Goal: Communication & Community: Answer question/provide support

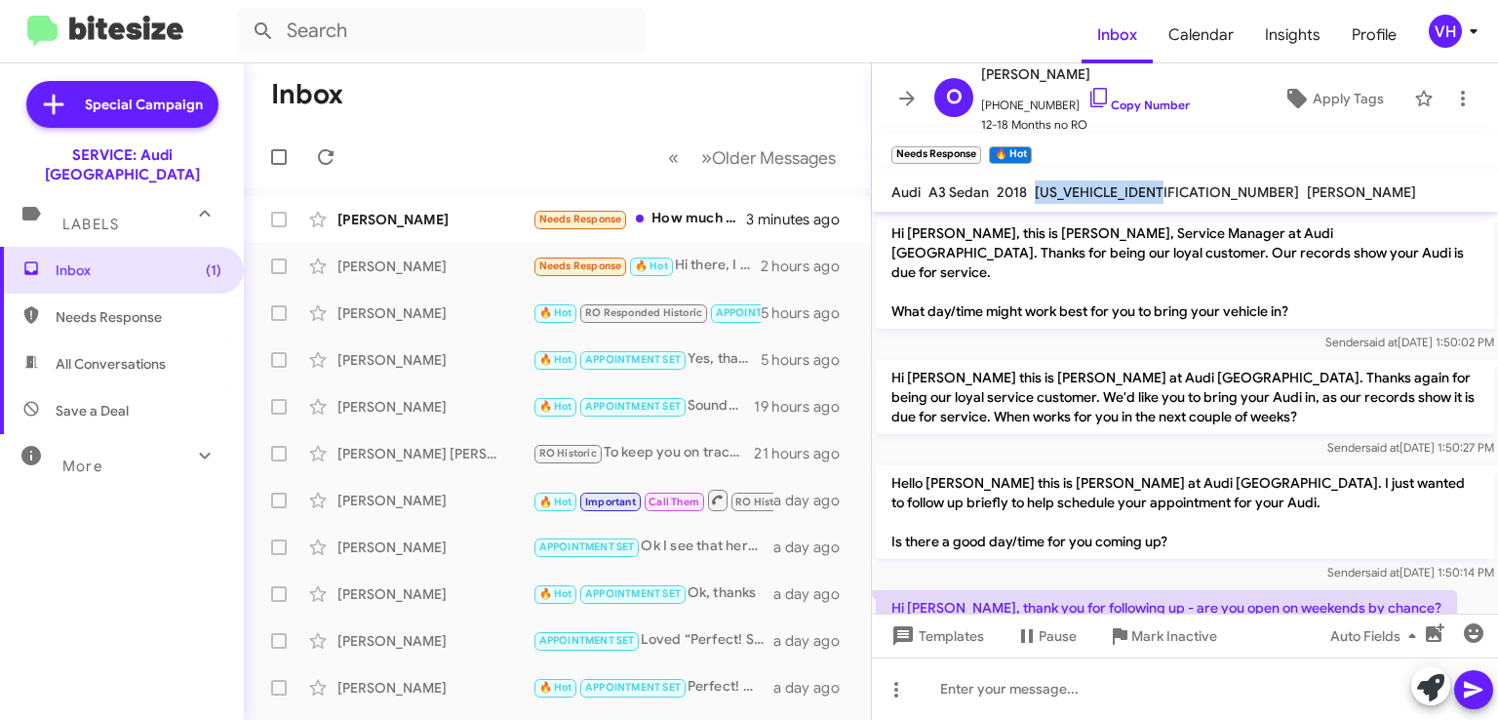
scroll to position [350, 0]
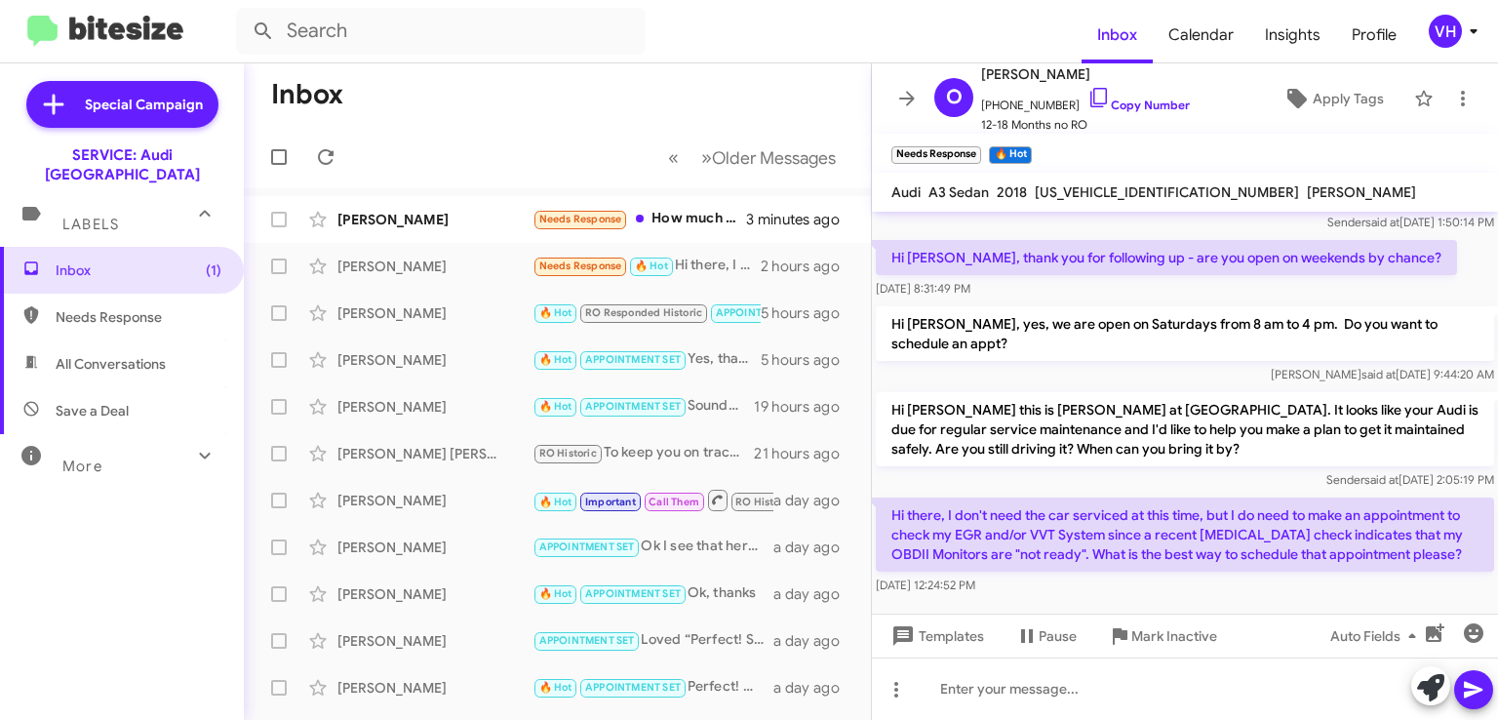
click at [457, 219] on div "[PERSON_NAME]" at bounding box center [435, 220] width 195 height 20
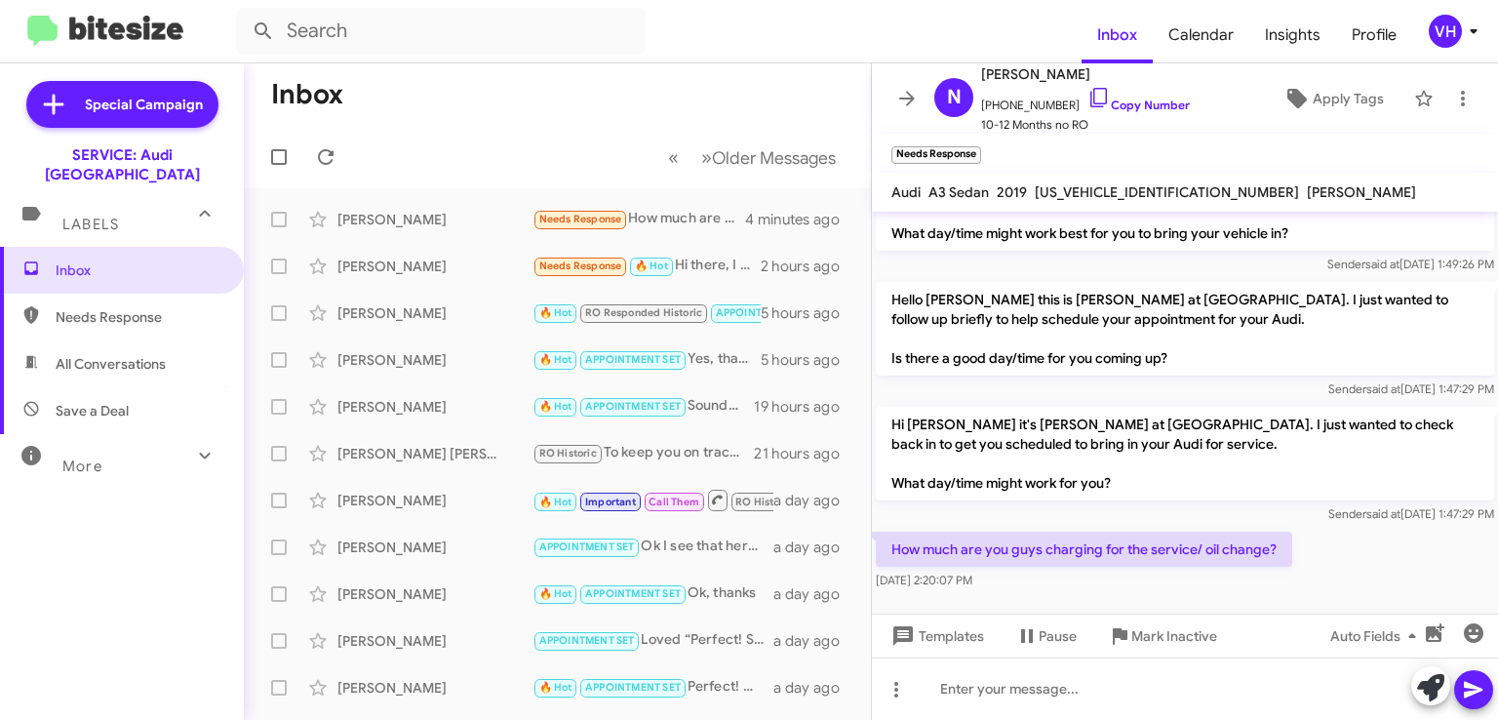
click at [1147, 512] on div "Sender said at Sep 3, 2025, 1:47:29 PM" at bounding box center [1185, 514] width 619 height 20
click at [1087, 194] on span "[US_VEHICLE_IDENTIFICATION_NUMBER]" at bounding box center [1167, 192] width 264 height 18
copy span "[US_VEHICLE_IDENTIFICATION_NUMBER]"
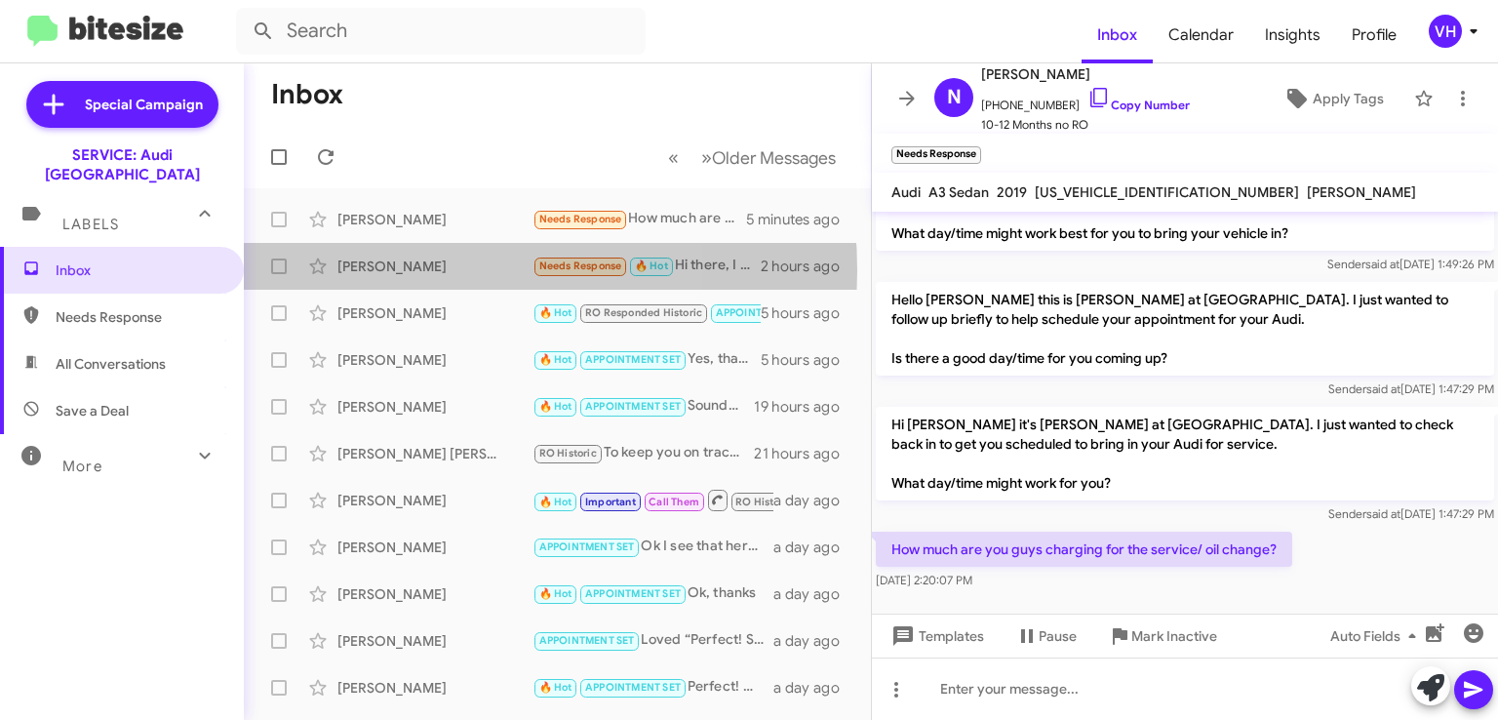
click at [408, 270] on div "[PERSON_NAME]" at bounding box center [435, 267] width 195 height 20
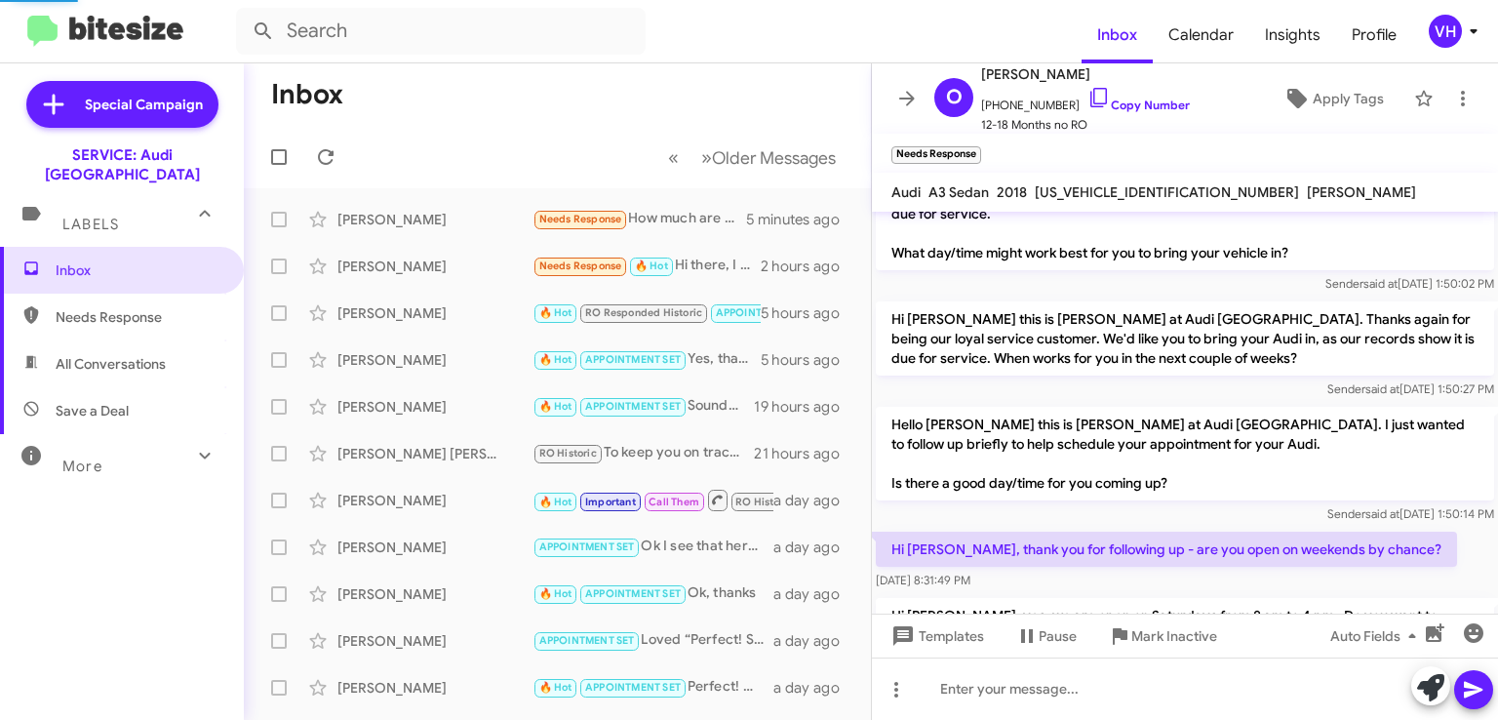
scroll to position [350, 0]
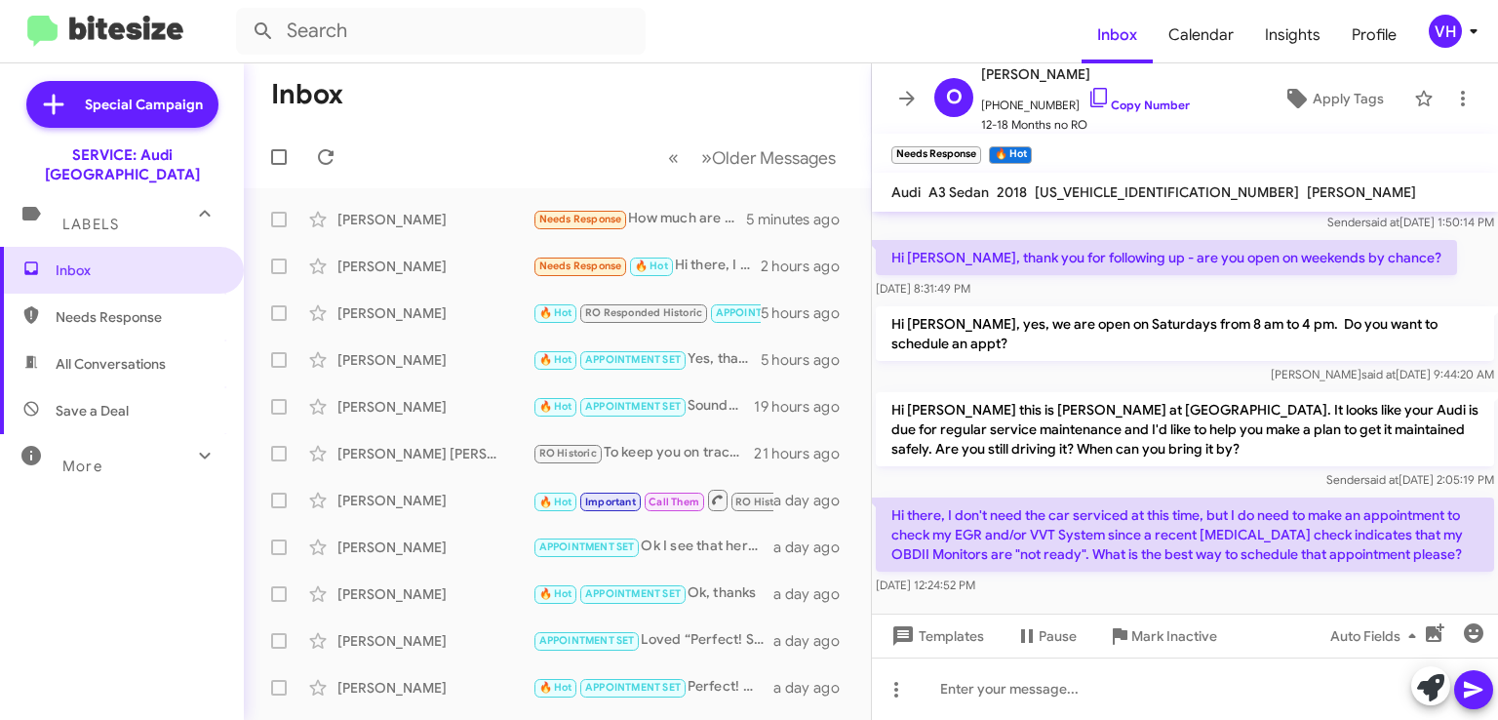
click at [474, 227] on div "[PERSON_NAME]" at bounding box center [435, 220] width 195 height 20
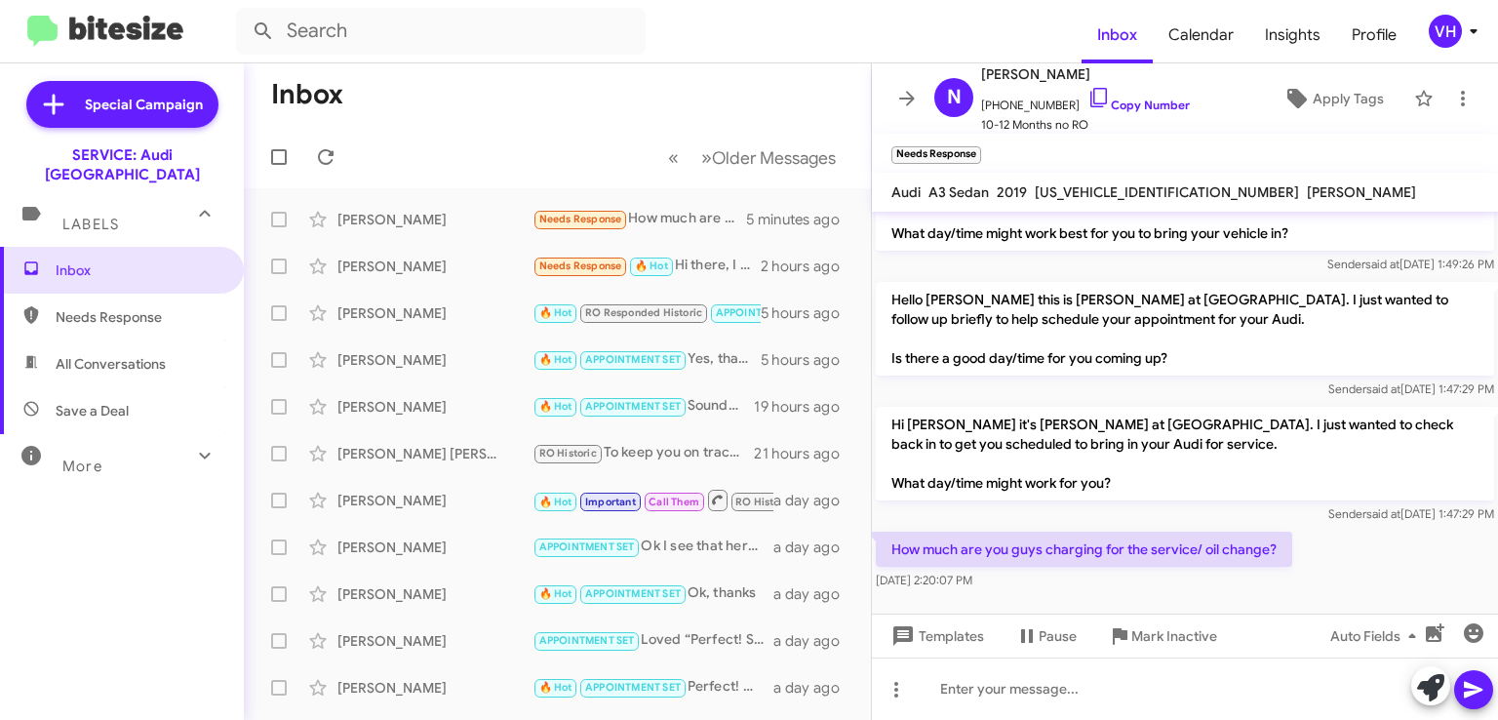
click at [461, 315] on div "[PERSON_NAME]" at bounding box center [435, 313] width 195 height 20
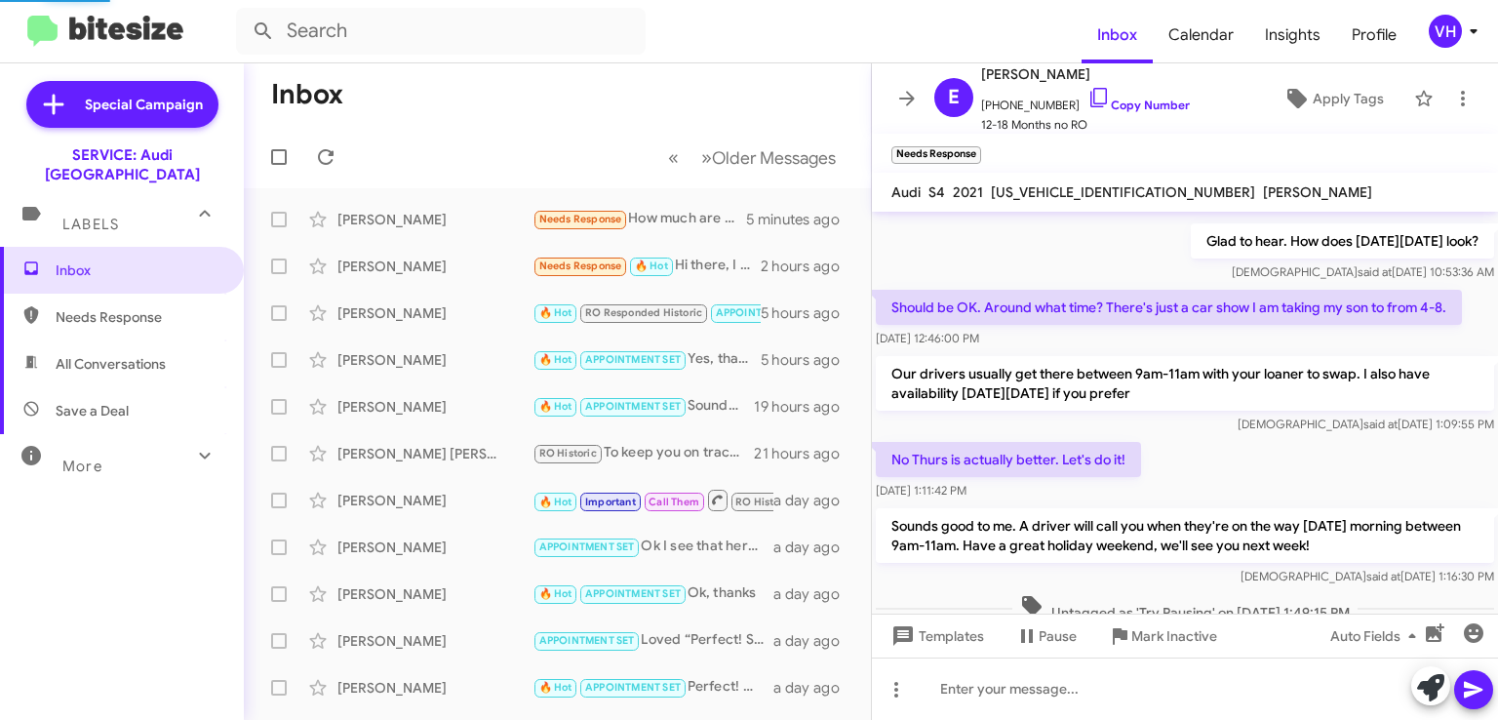
scroll to position [990, 0]
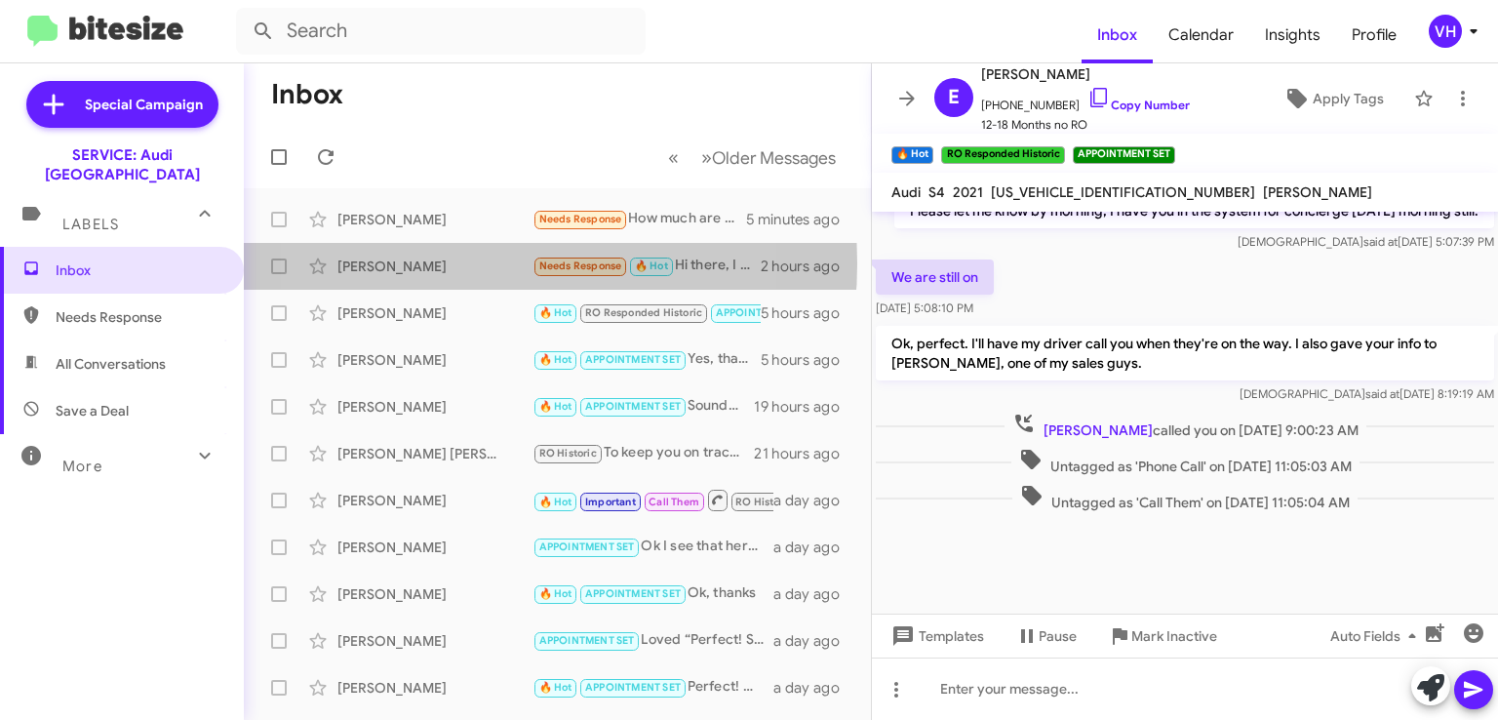
click at [445, 263] on div "[PERSON_NAME]" at bounding box center [435, 267] width 195 height 20
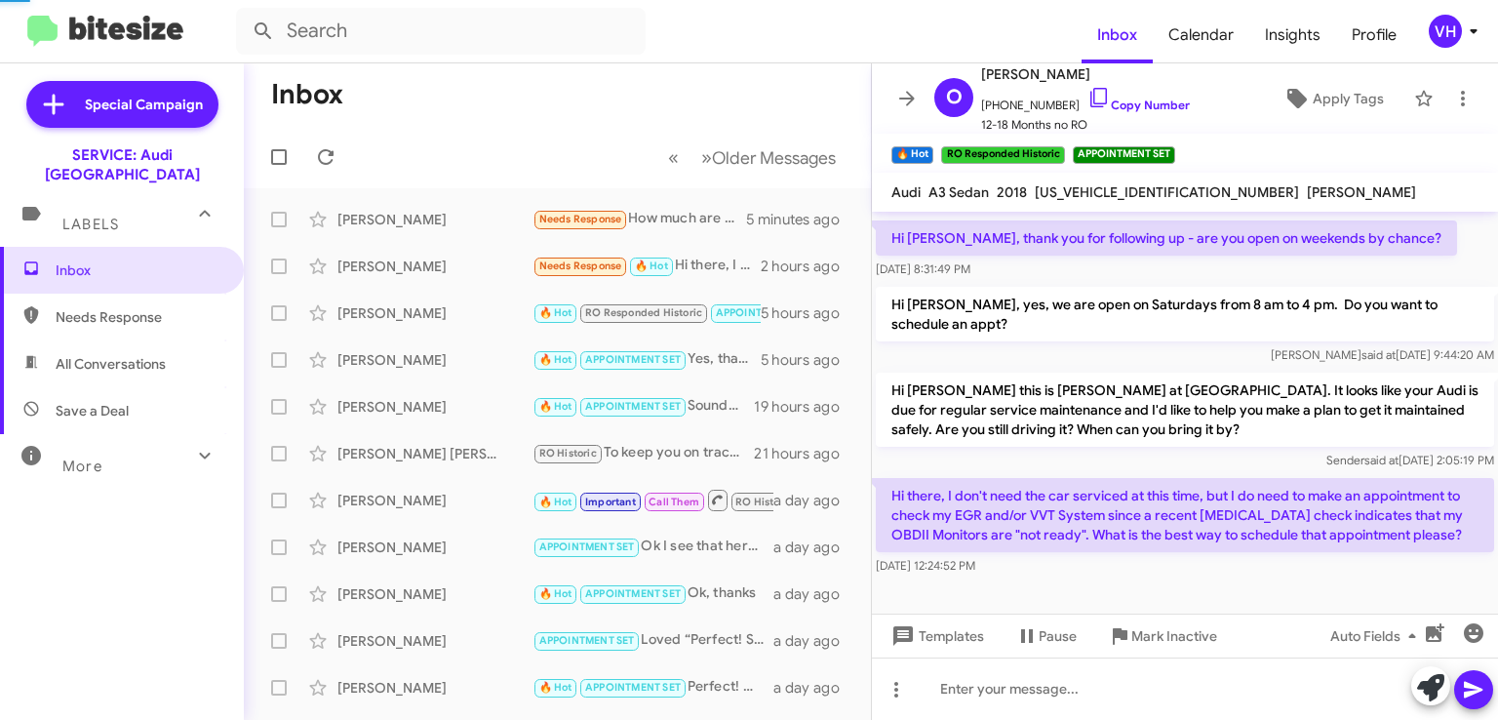
scroll to position [350, 0]
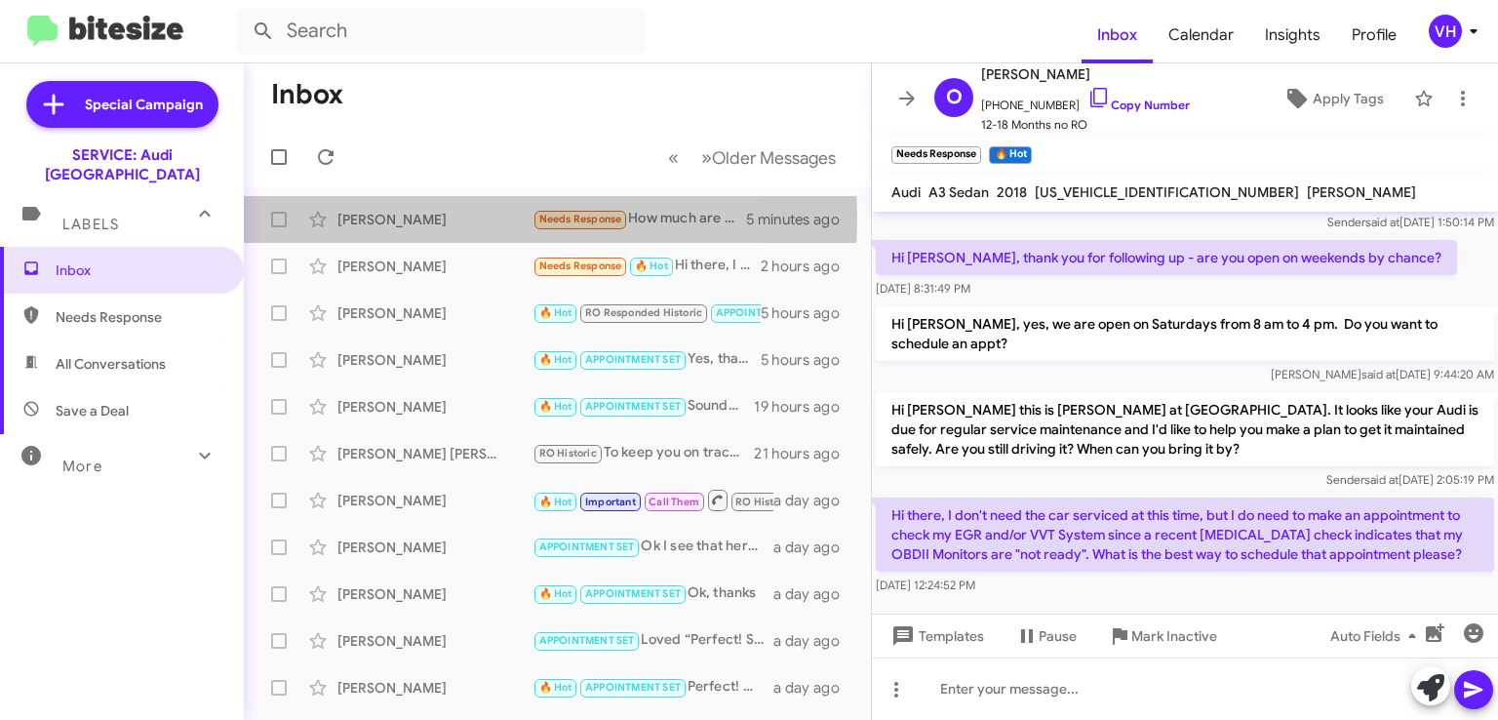
click at [436, 217] on div "[PERSON_NAME]" at bounding box center [435, 220] width 195 height 20
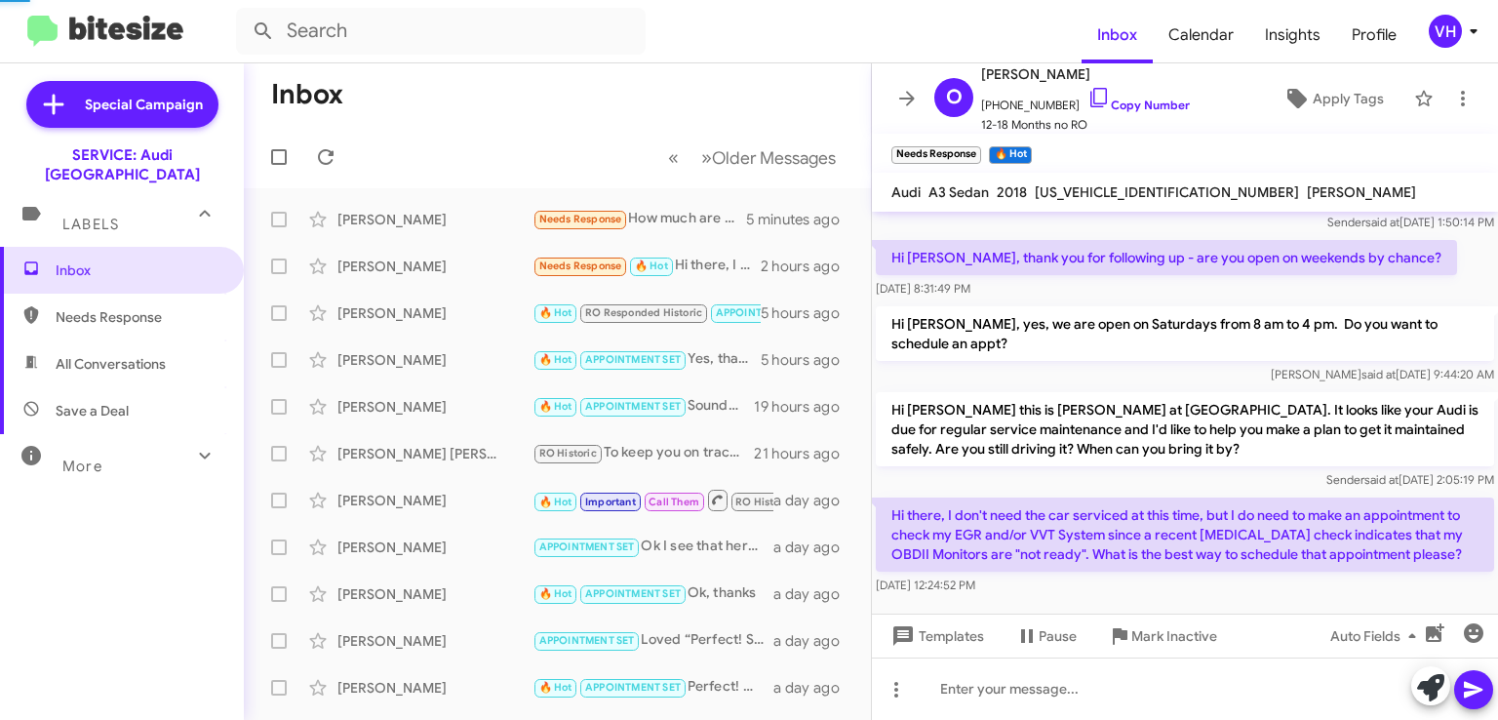
scroll to position [59, 0]
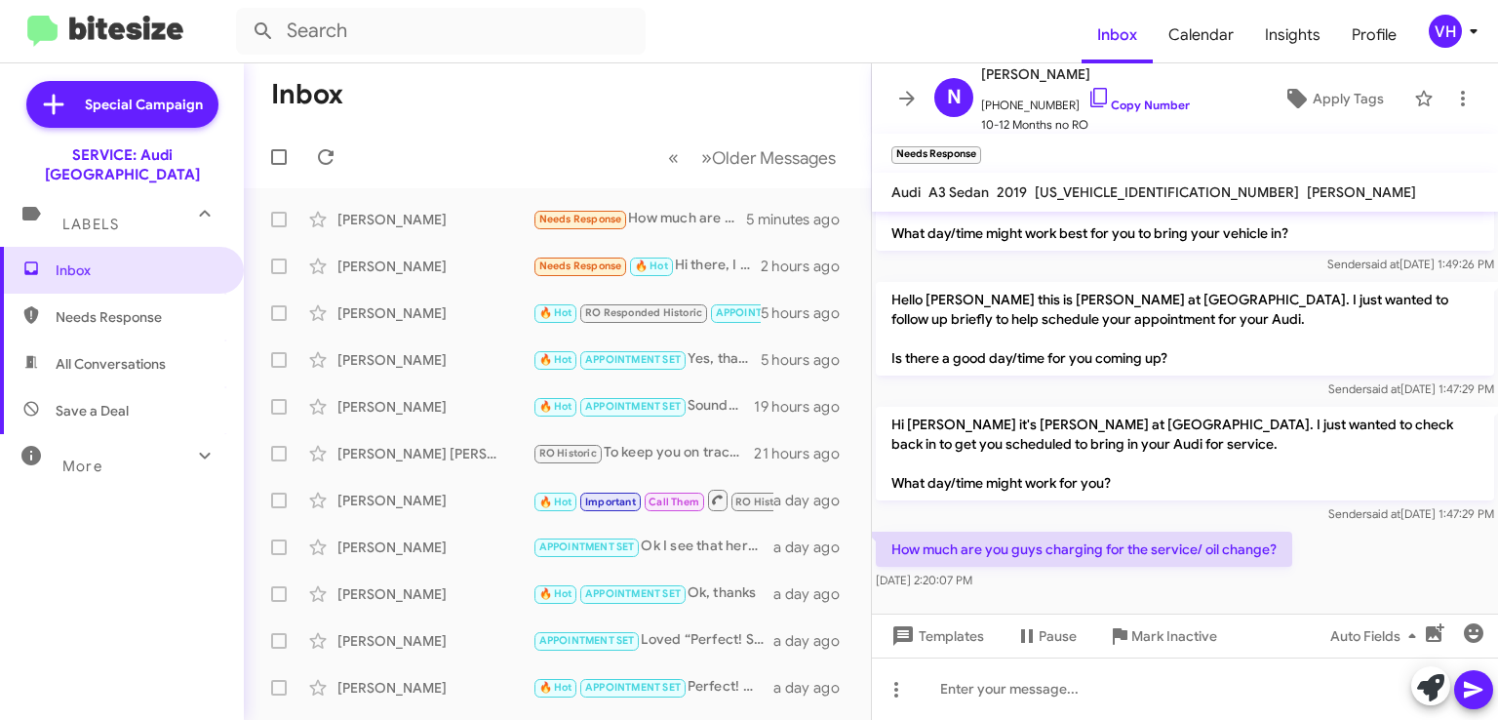
click at [437, 274] on div "[PERSON_NAME]" at bounding box center [435, 267] width 195 height 20
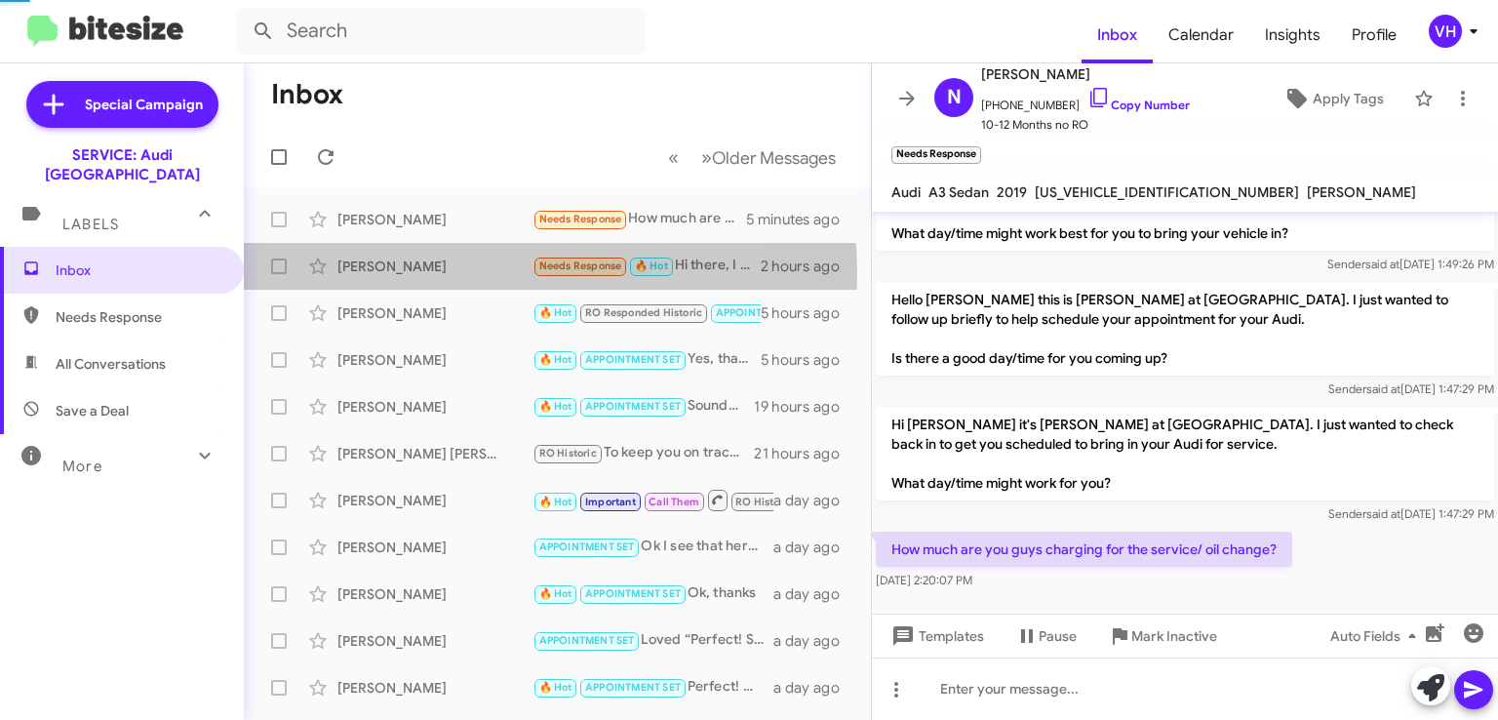
scroll to position [350, 0]
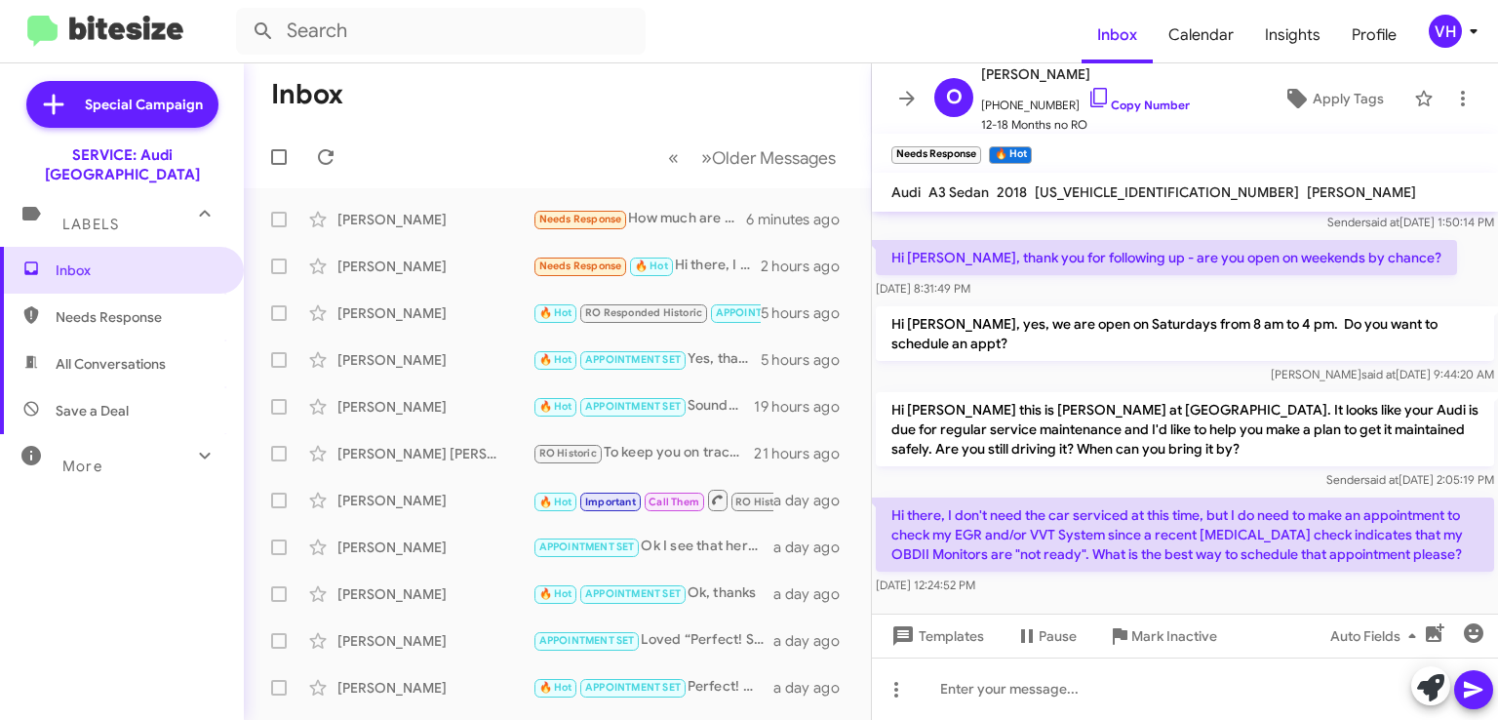
click at [1451, 186] on mat-toolbar "Audi A3 Sedan 2018 WAUB8GFF9J1083698 ZHI HUANG" at bounding box center [1185, 192] width 626 height 39
click at [366, 270] on div "[PERSON_NAME]" at bounding box center [435, 267] width 195 height 20
click at [393, 216] on div "[PERSON_NAME]" at bounding box center [435, 220] width 195 height 20
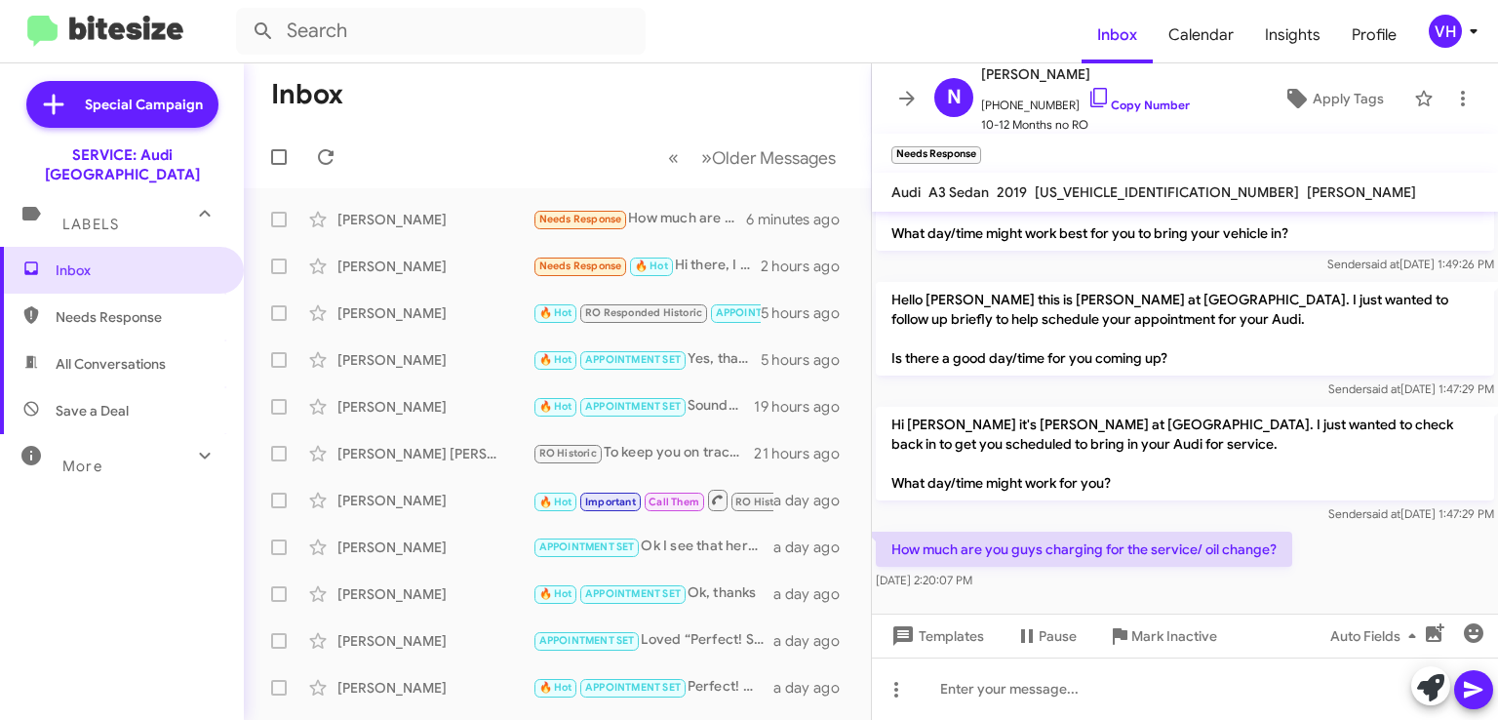
click at [891, 104] on span at bounding box center [907, 98] width 39 height 23
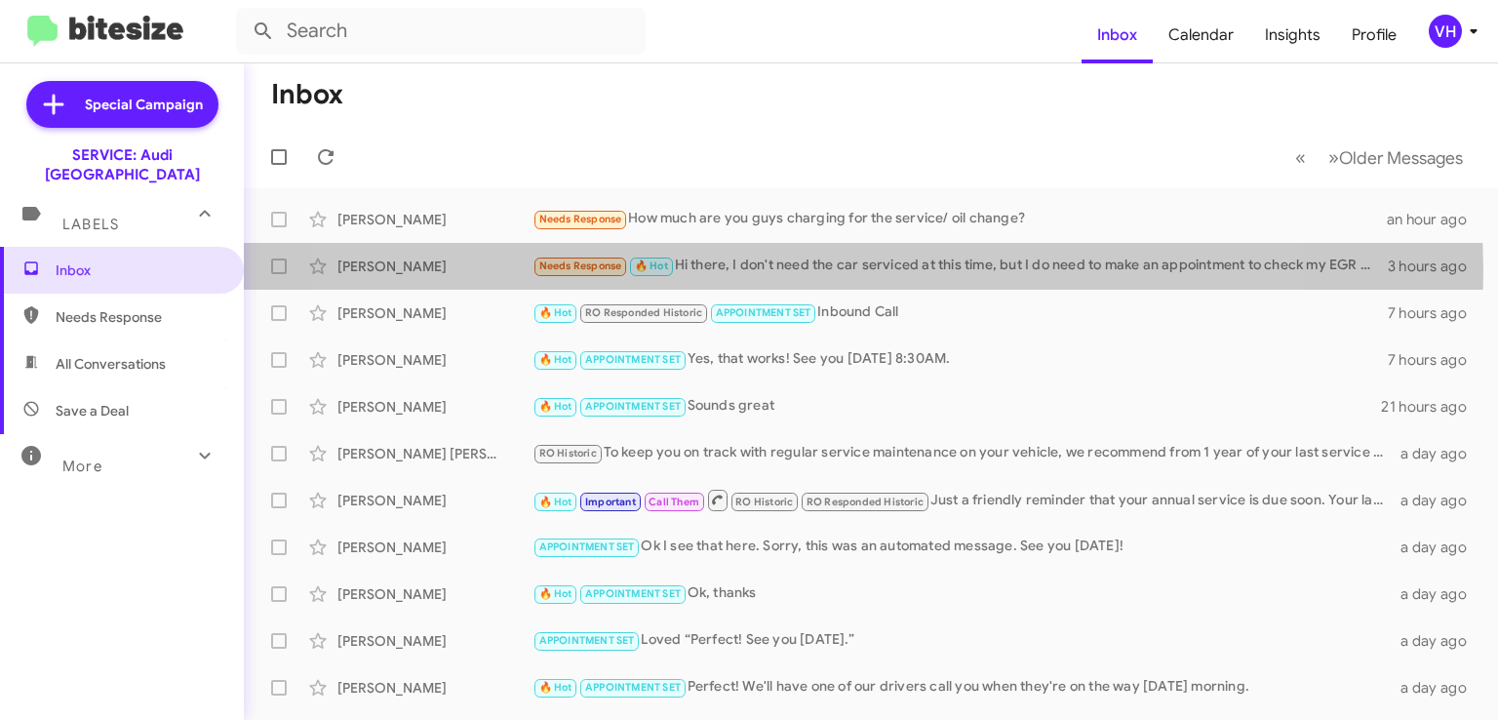
click at [774, 268] on div "Needs Response 🔥 Hot Hi there, I don't need the car serviced at this time, but …" at bounding box center [961, 266] width 856 height 22
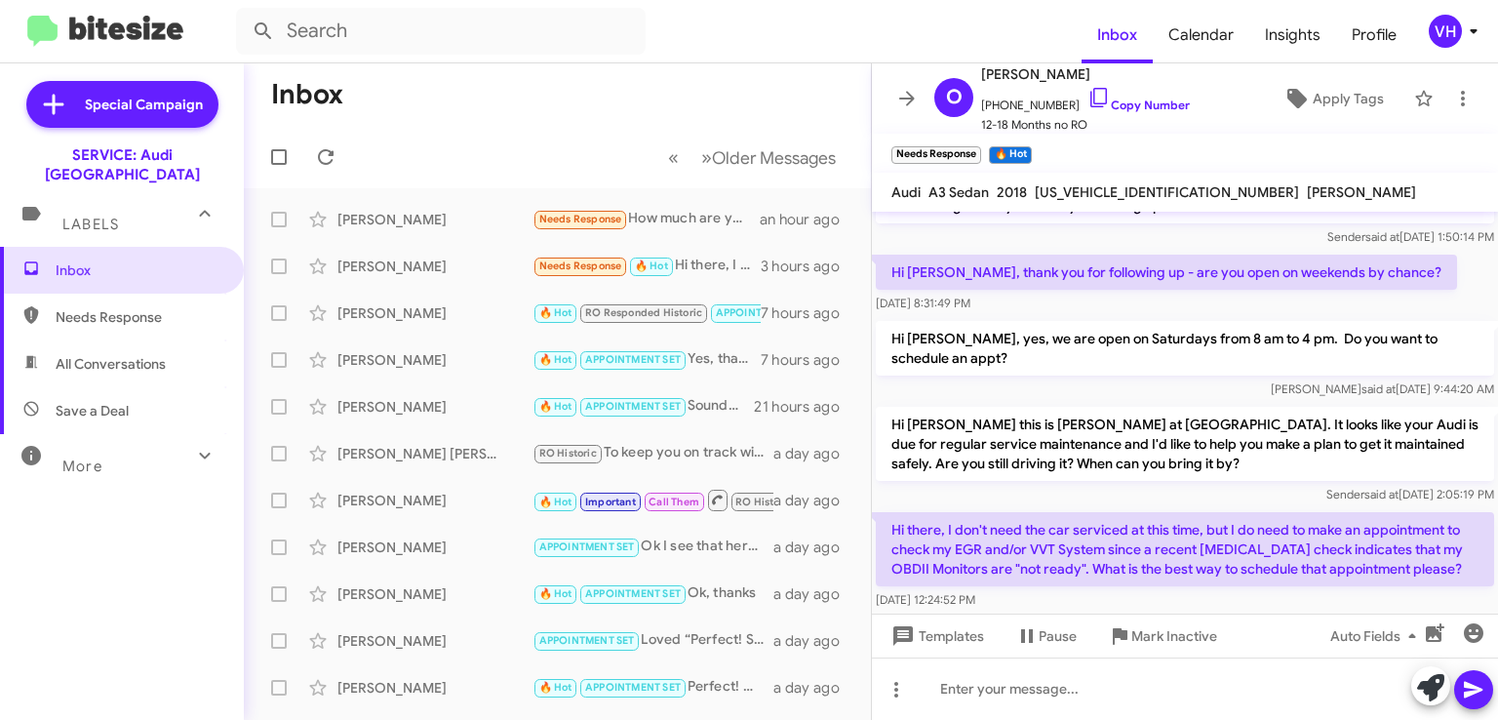
scroll to position [350, 0]
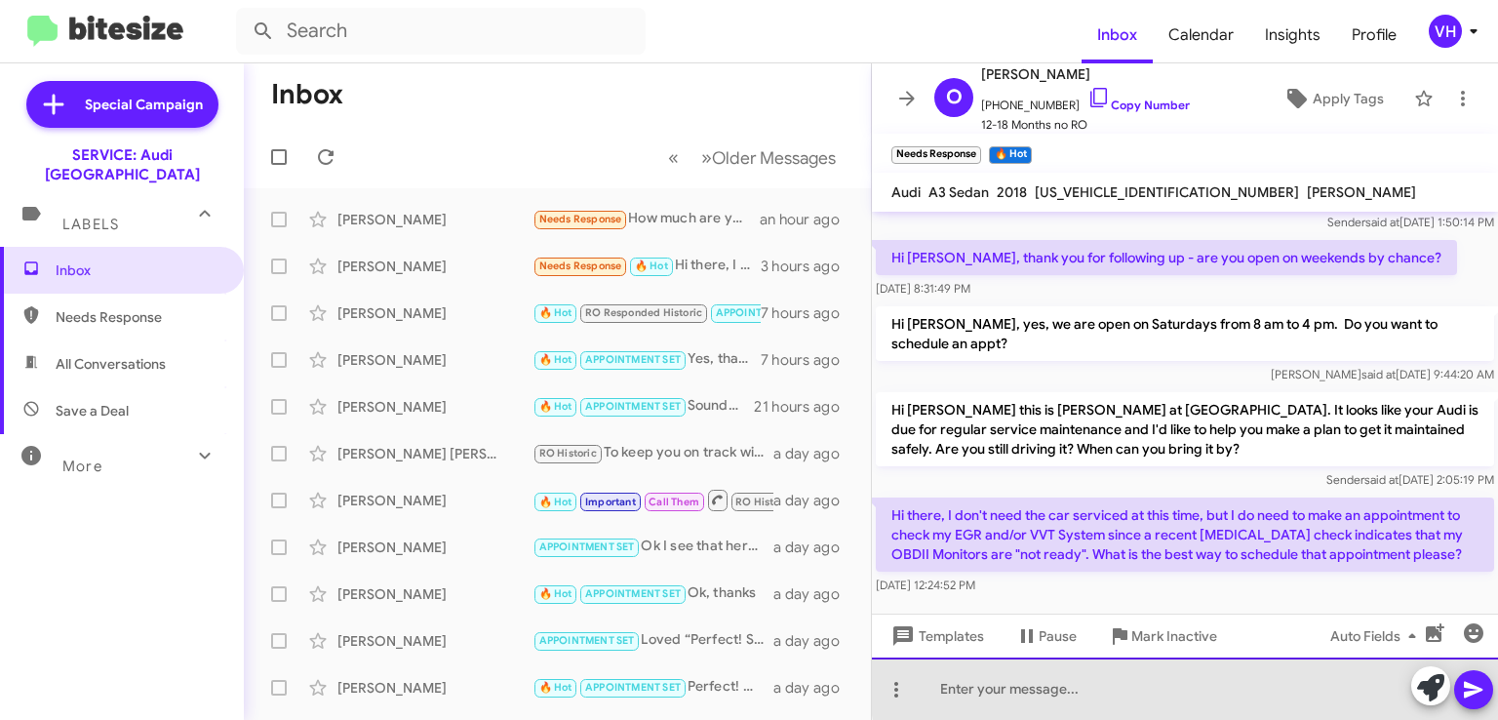
click at [1198, 680] on div at bounding box center [1185, 689] width 626 height 62
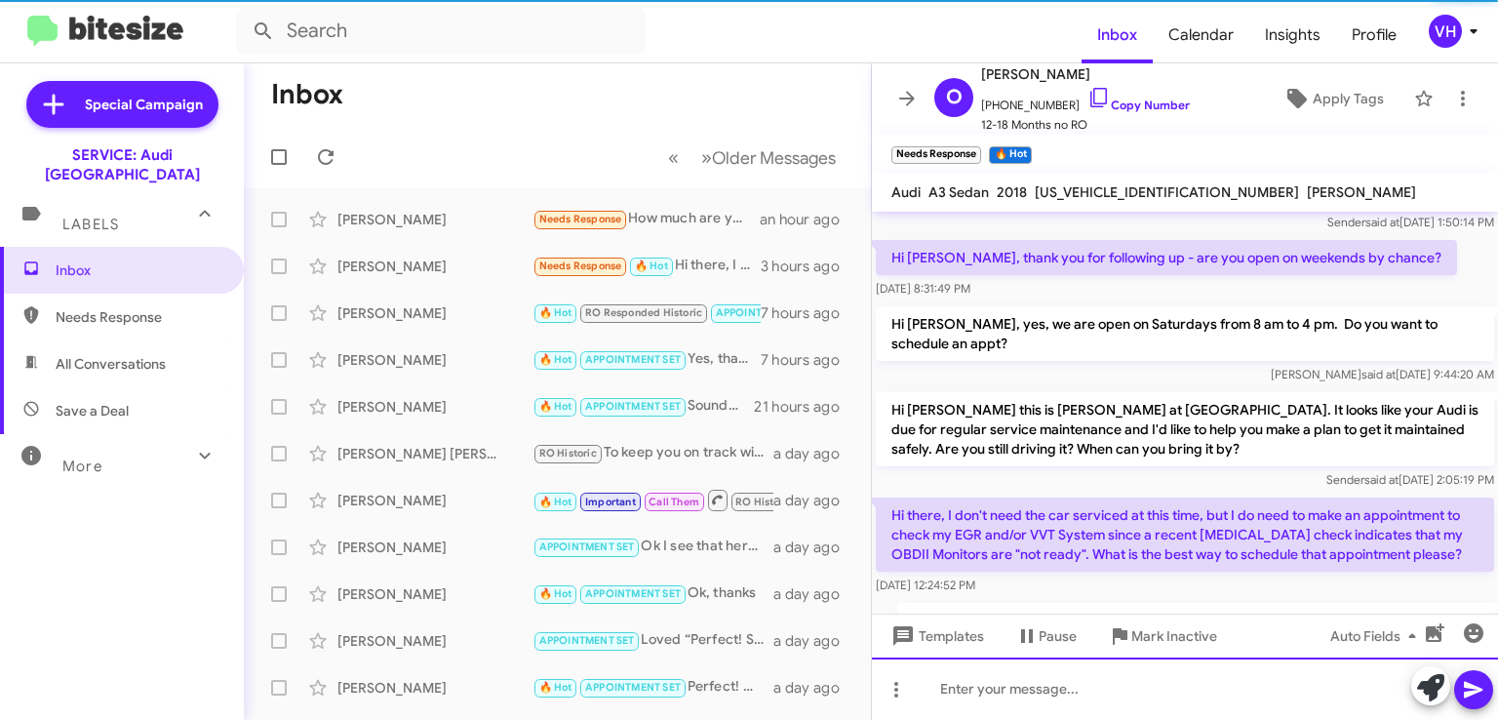
scroll to position [0, 0]
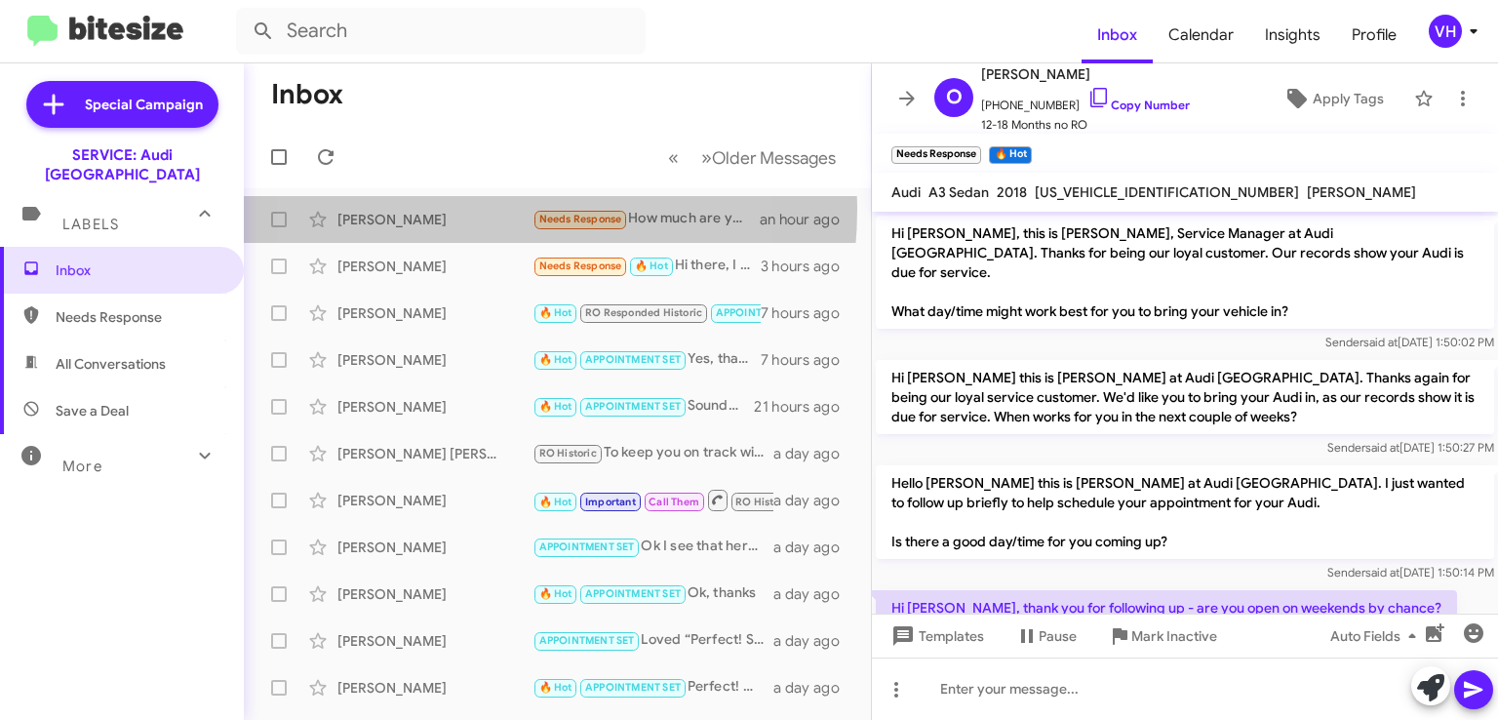
click at [443, 208] on div "[PERSON_NAME] Villas Needs Response How much are you guys charging for the serv…" at bounding box center [558, 219] width 596 height 39
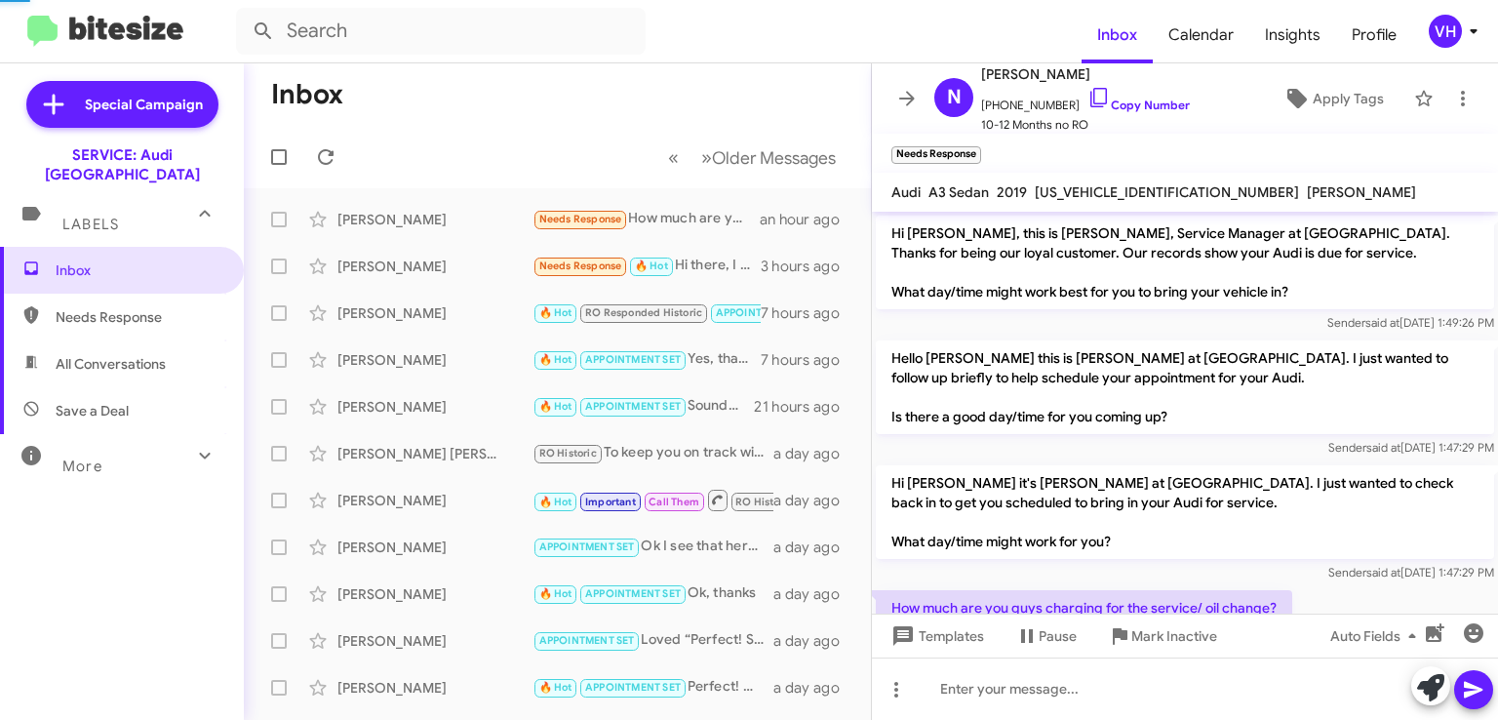
scroll to position [59, 0]
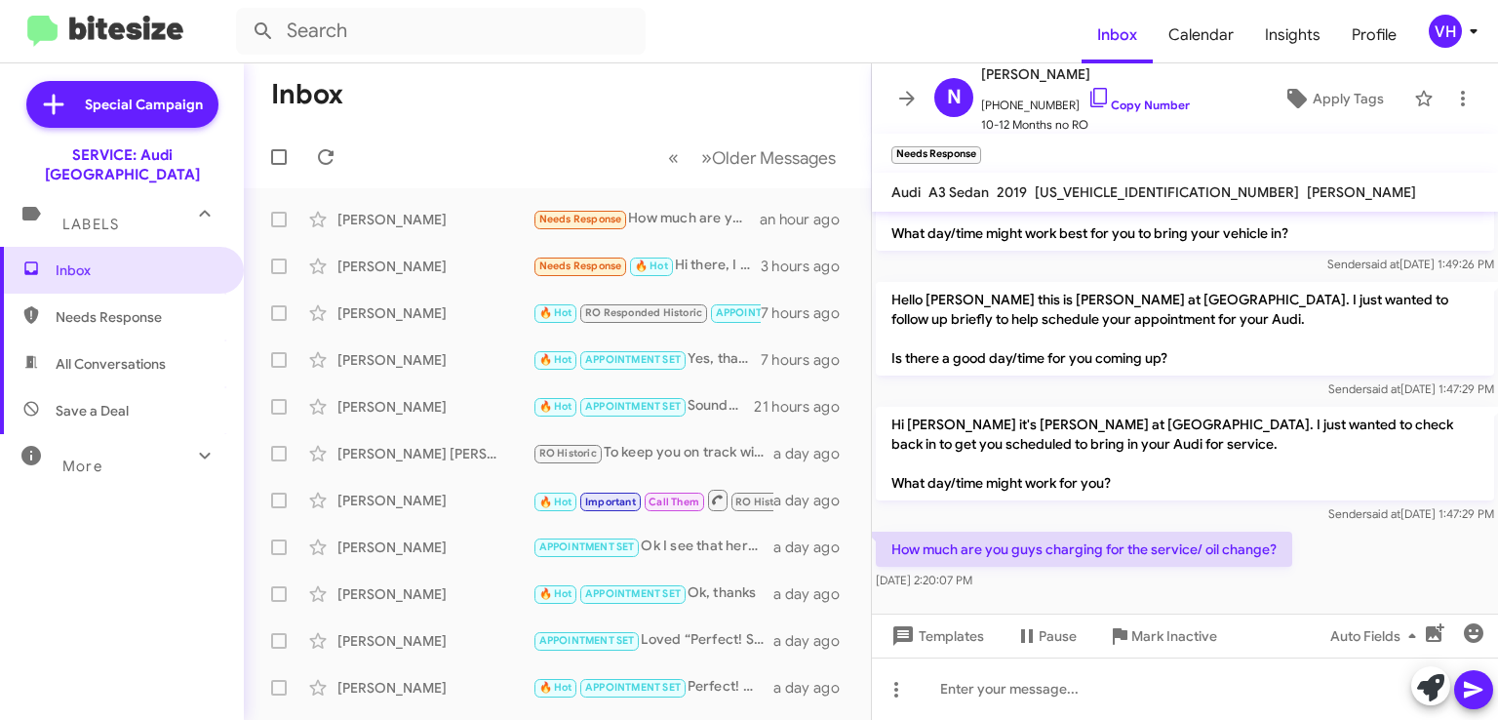
click at [1088, 192] on span "[US_VEHICLE_IDENTIFICATION_NUMBER]" at bounding box center [1167, 192] width 264 height 18
copy span "[US_VEHICLE_IDENTIFICATION_NUMBER]"
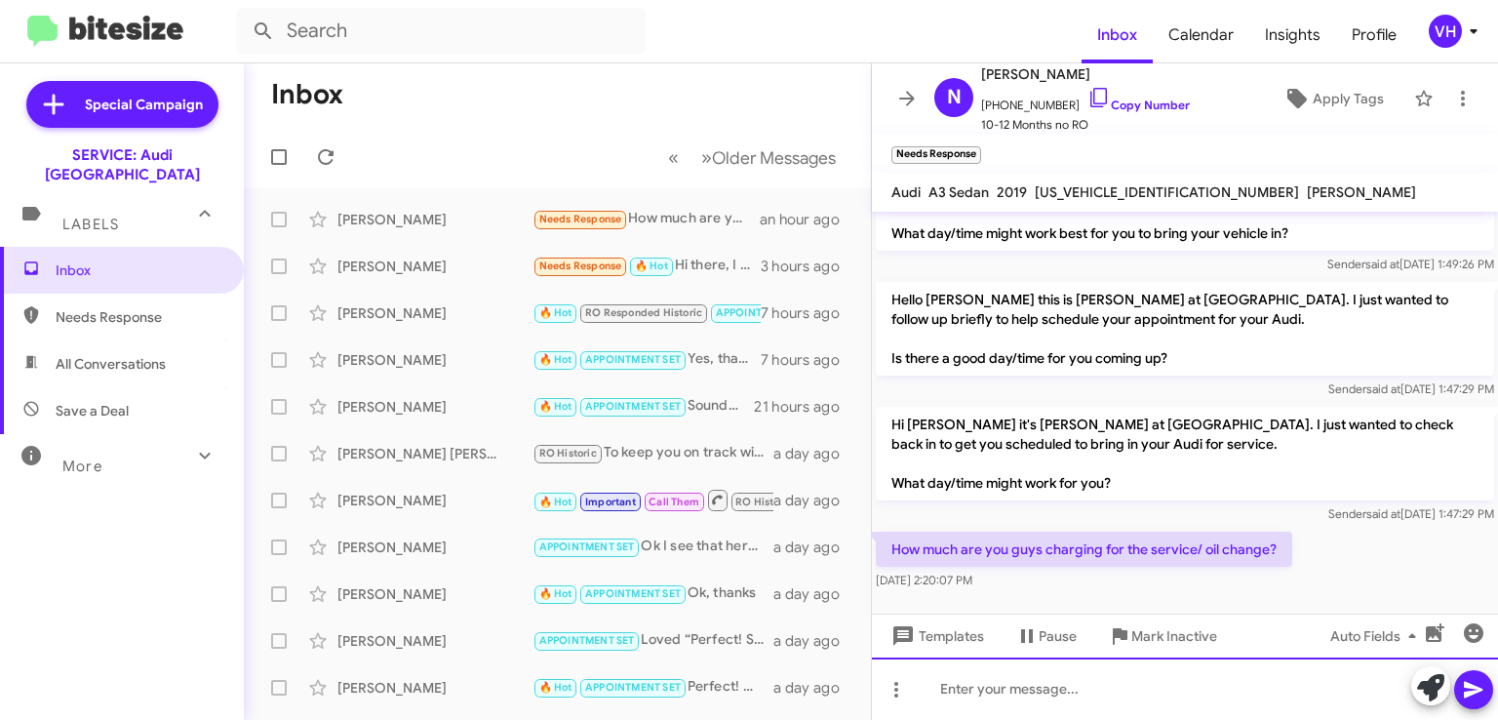
click at [1054, 684] on div at bounding box center [1185, 689] width 626 height 62
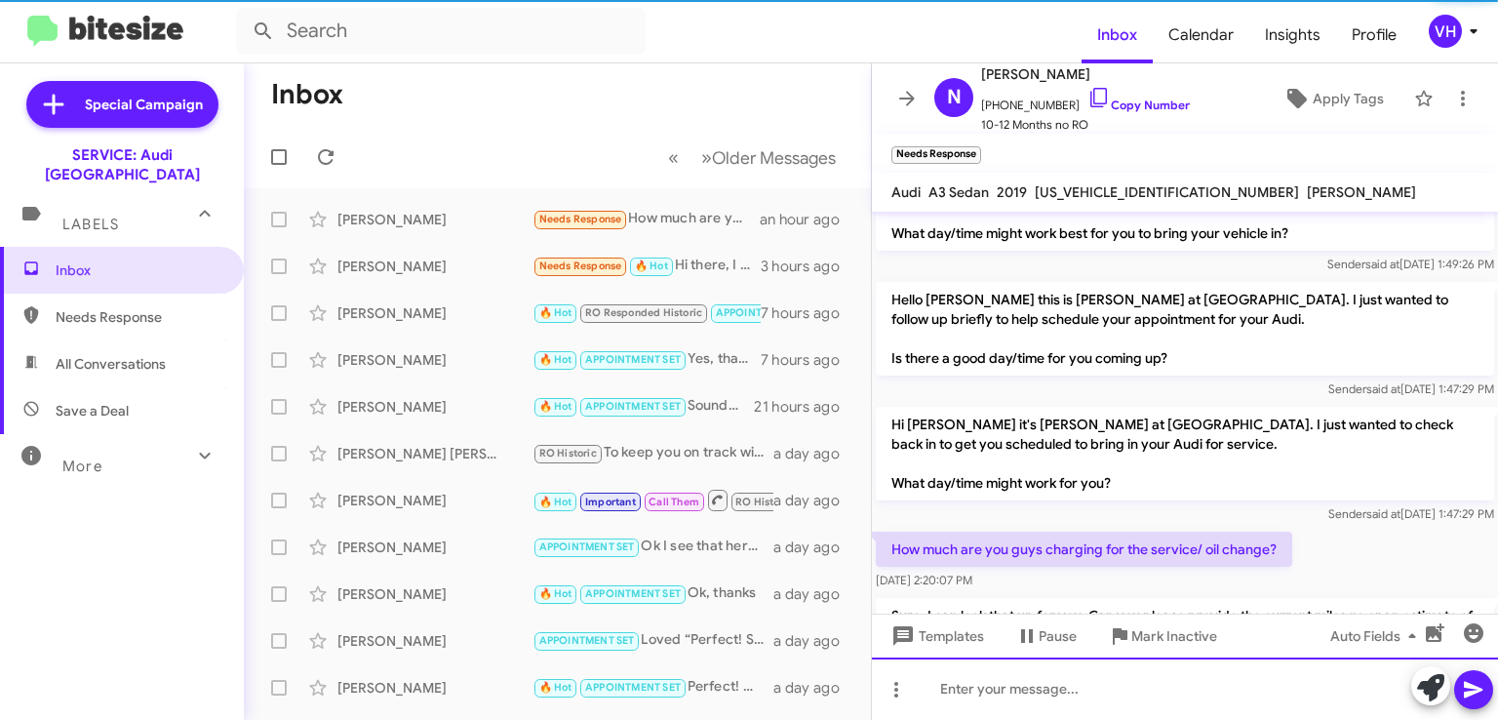
scroll to position [148, 0]
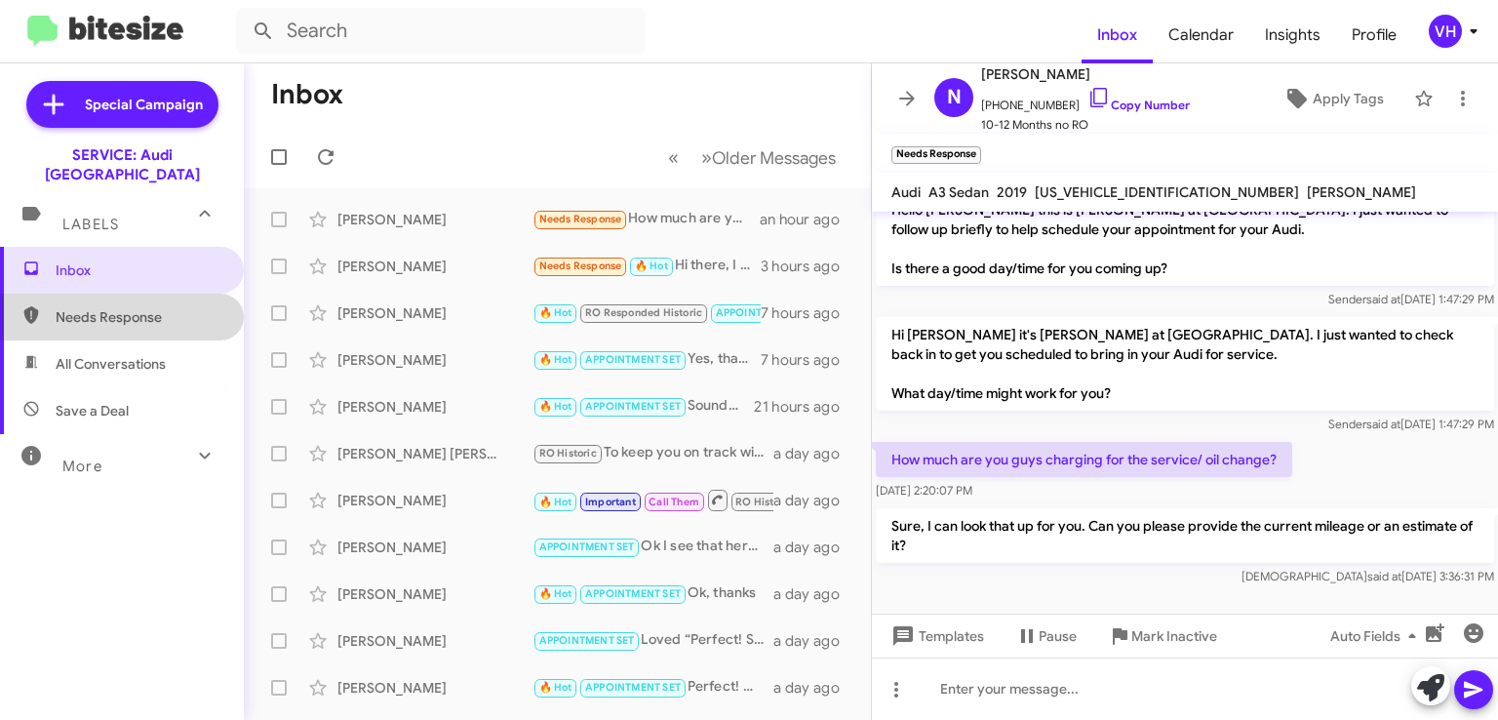
click at [156, 307] on span "Needs Response" at bounding box center [139, 317] width 166 height 20
type input "in:needs-response"
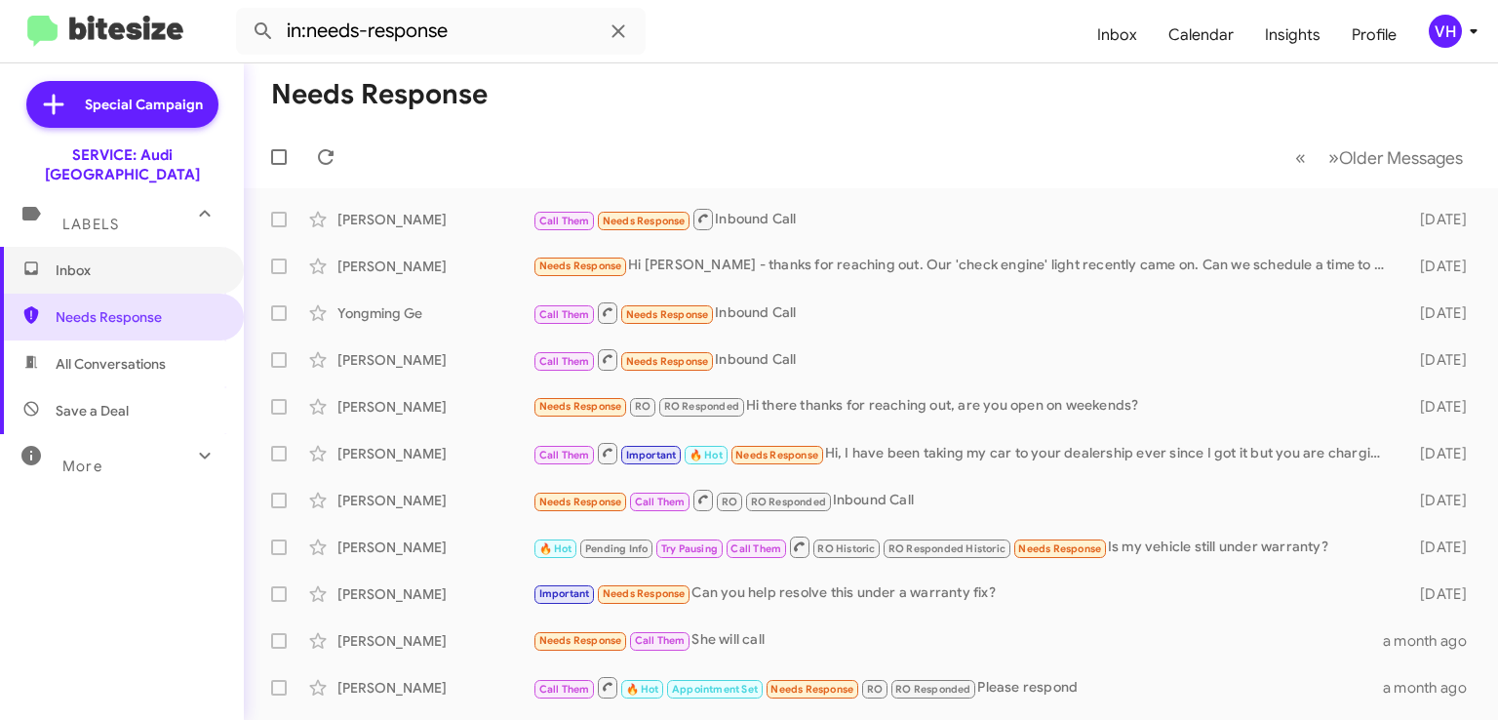
click at [135, 260] on span "Inbox" at bounding box center [139, 270] width 166 height 20
